Goal: Task Accomplishment & Management: Manage account settings

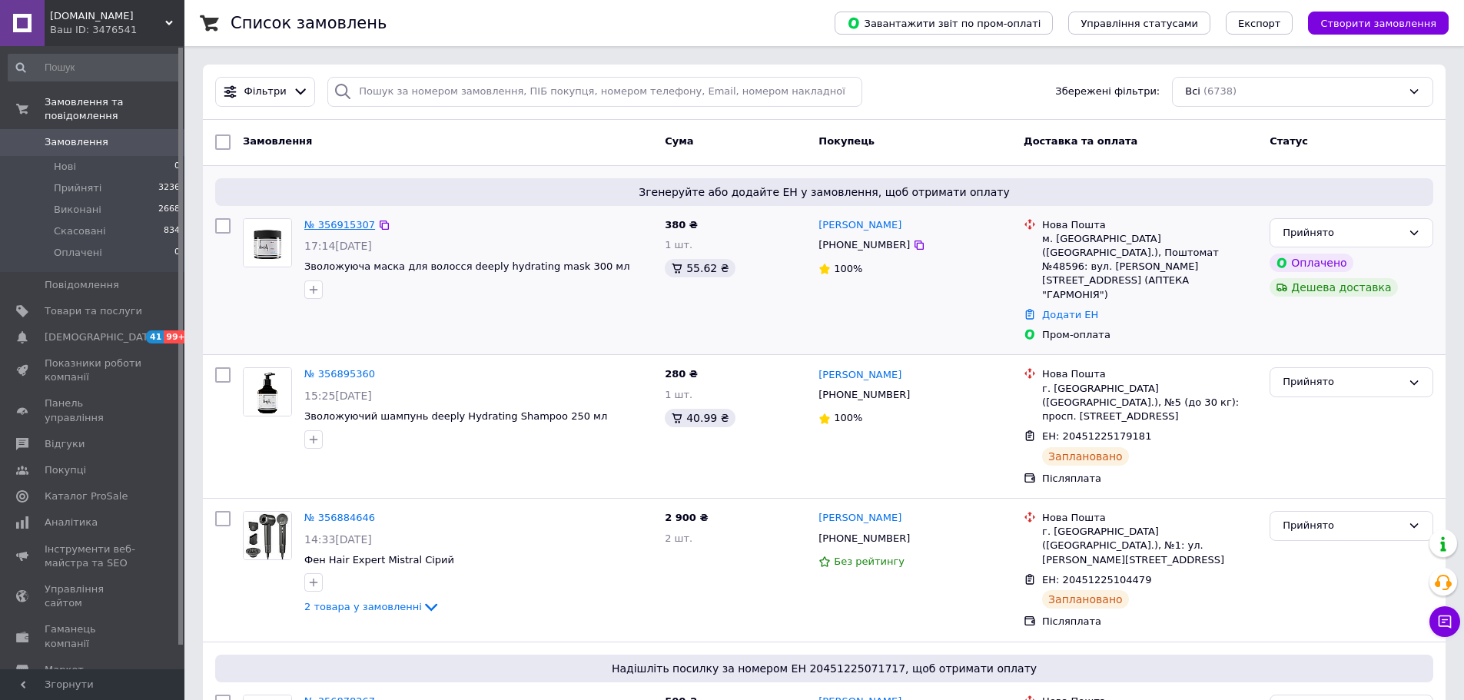
click at [347, 227] on link "№ 356915307" at bounding box center [339, 225] width 71 height 12
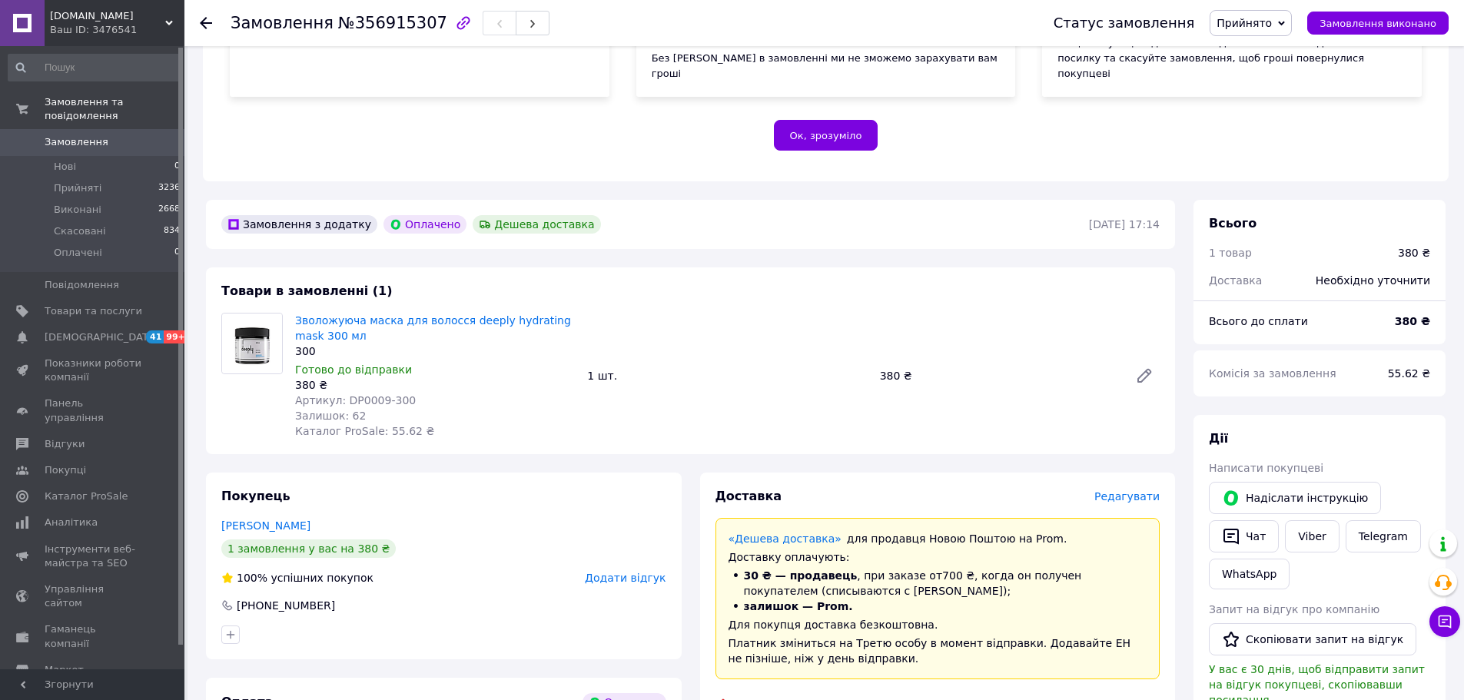
scroll to position [148, 0]
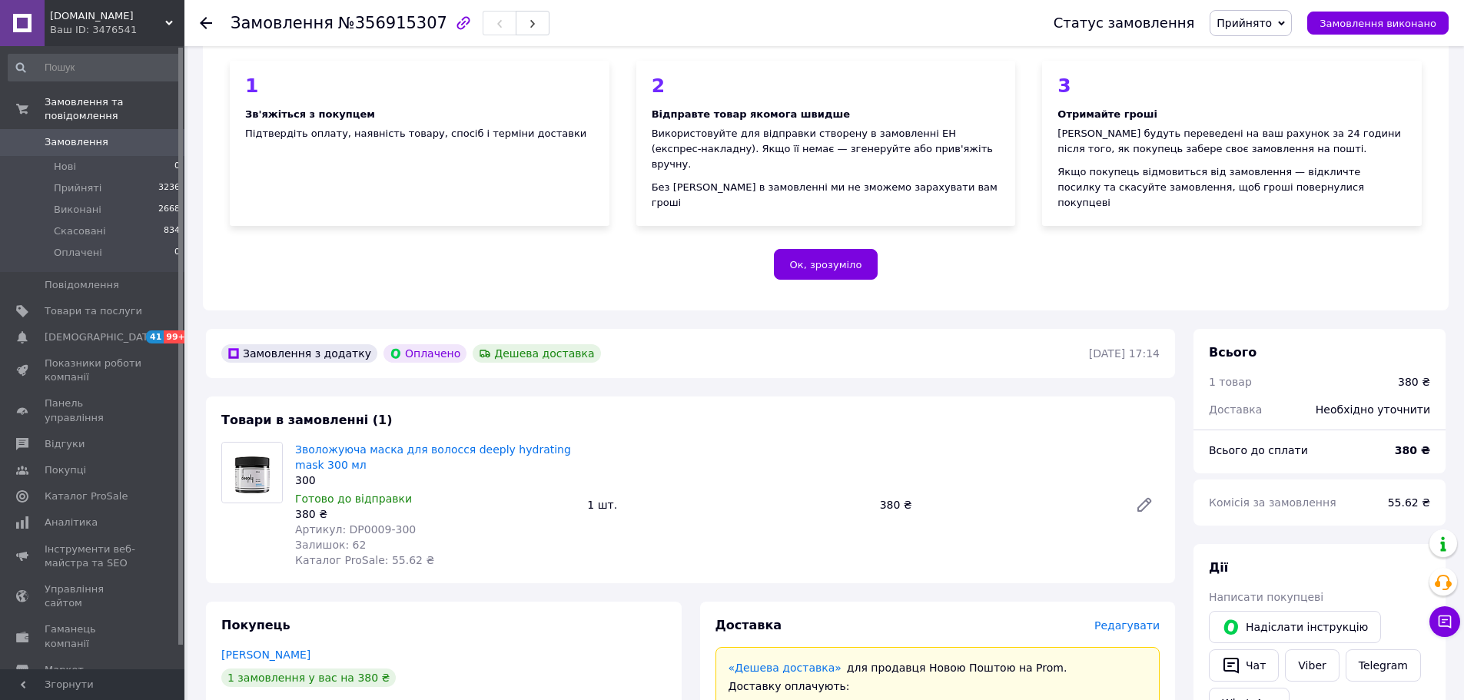
click at [145, 135] on span "0" at bounding box center [163, 142] width 42 height 14
